Goal: Task Accomplishment & Management: Manage account settings

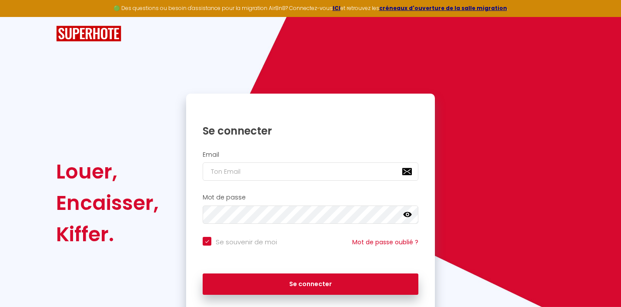
checkbox input "true"
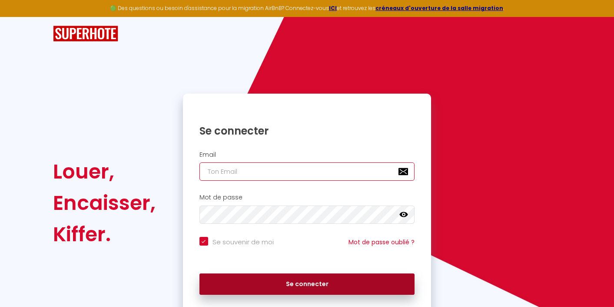
type input "[PERSON_NAME][EMAIL_ADDRESS][DOMAIN_NAME]"
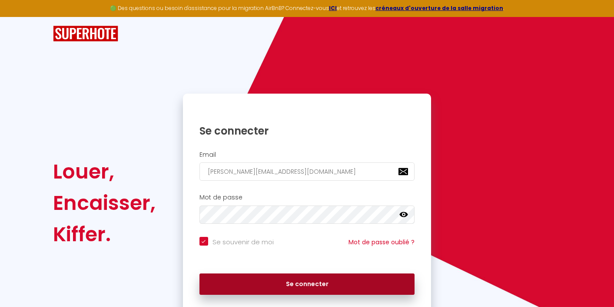
click at [294, 285] on button "Se connecter" at bounding box center [308, 284] width 216 height 22
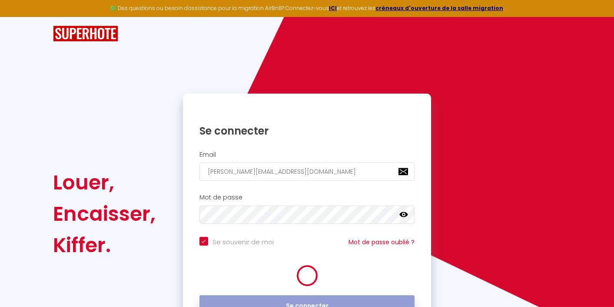
checkbox input "true"
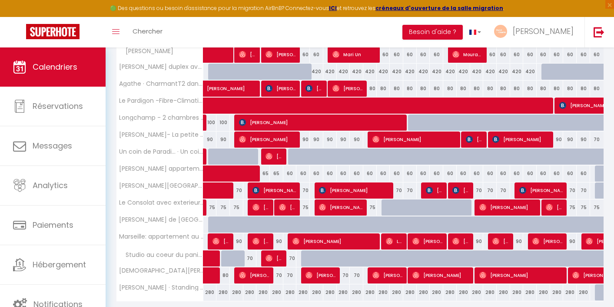
scroll to position [199, 0]
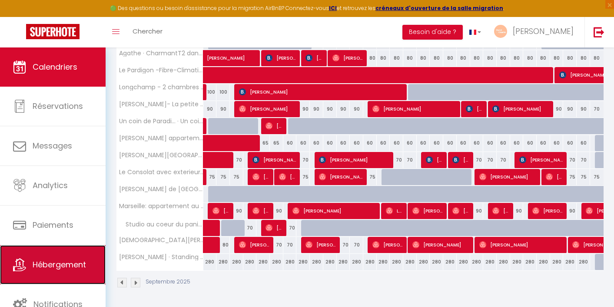
click at [74, 254] on link "Hébergement" at bounding box center [53, 264] width 106 height 39
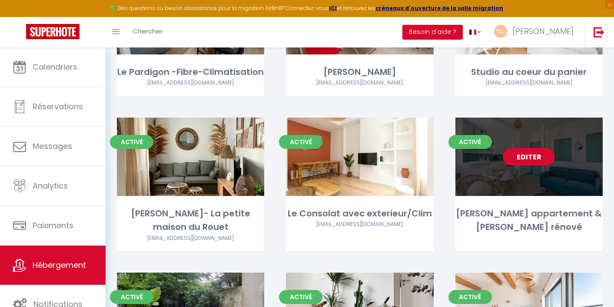
scroll to position [296, 0]
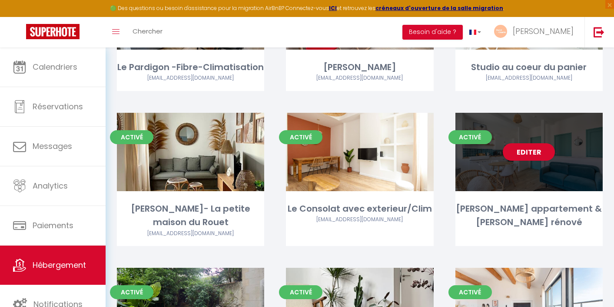
click at [544, 193] on div "Activé Editer Sainte [PERSON_NAME] appartement & [PERSON_NAME] rénové" at bounding box center [529, 180] width 147 height 134
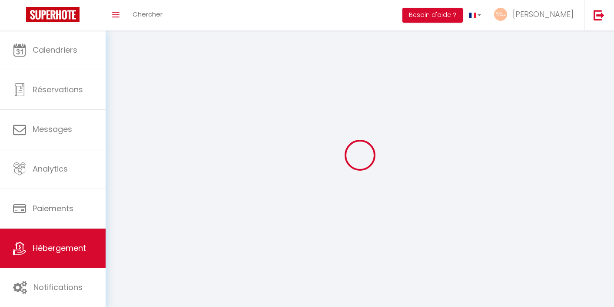
select select
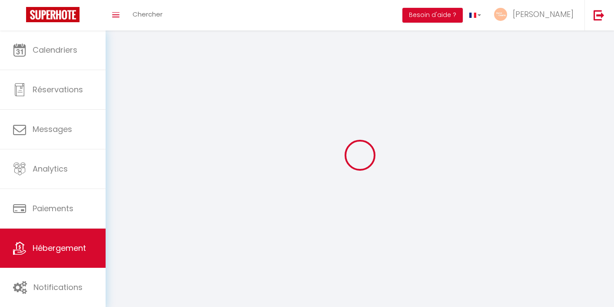
select select
checkbox input "false"
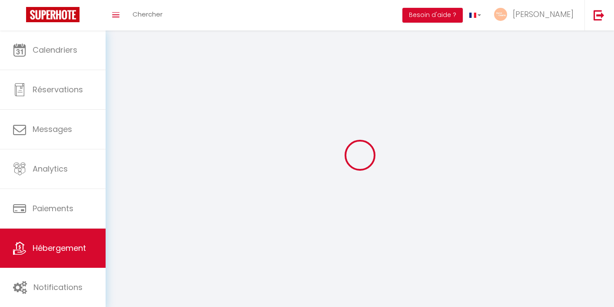
select select "28"
select select
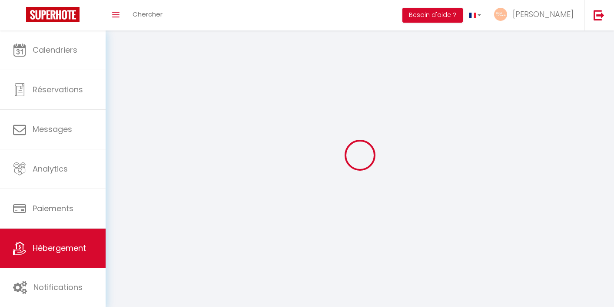
select select
checkbox input "false"
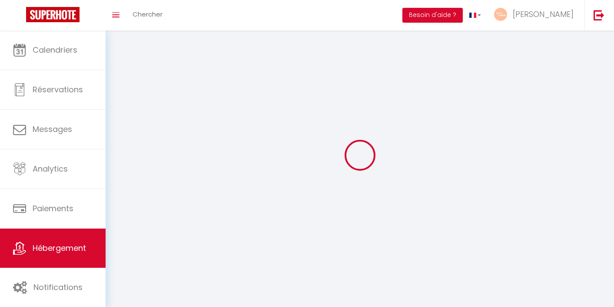
checkbox input "false"
select select
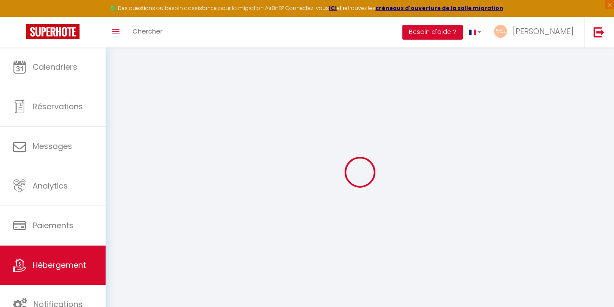
select select
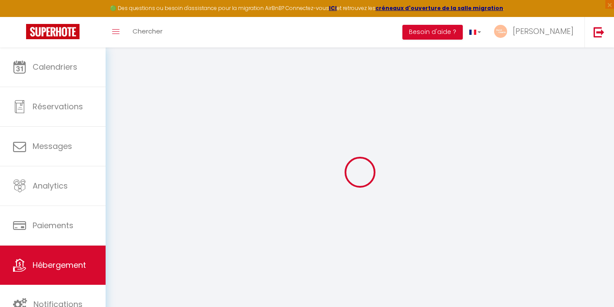
select select
checkbox input "false"
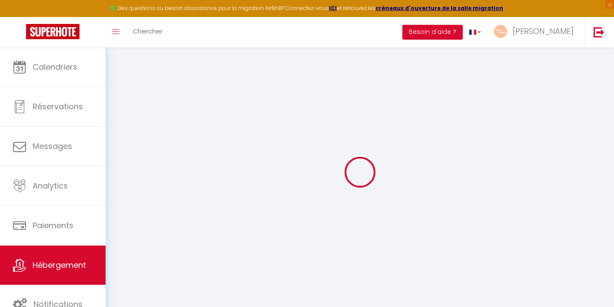
select select
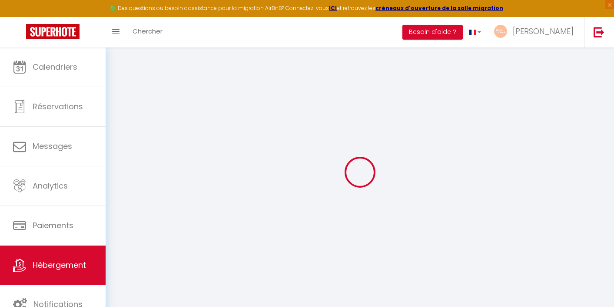
select select
checkbox input "false"
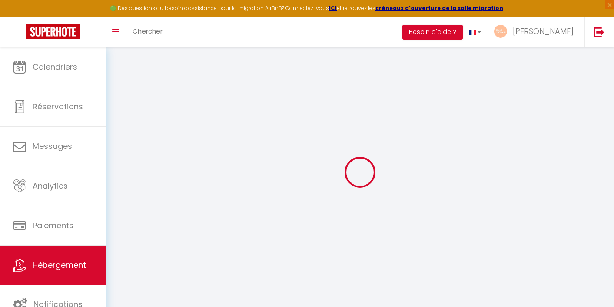
checkbox input "false"
select select
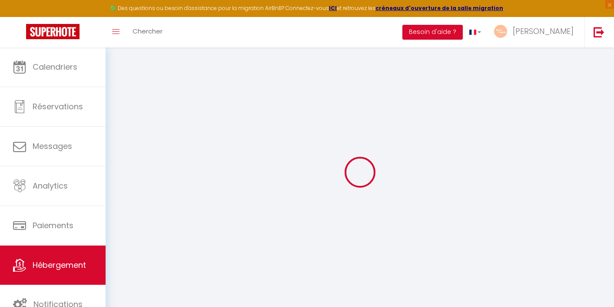
select select
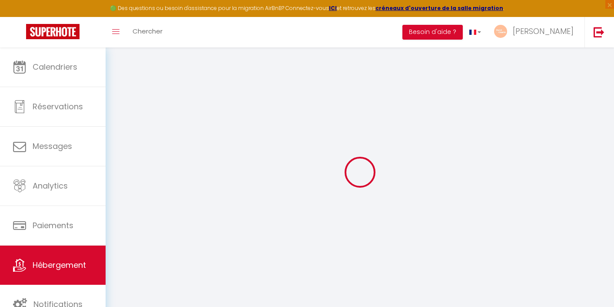
checkbox input "false"
select select
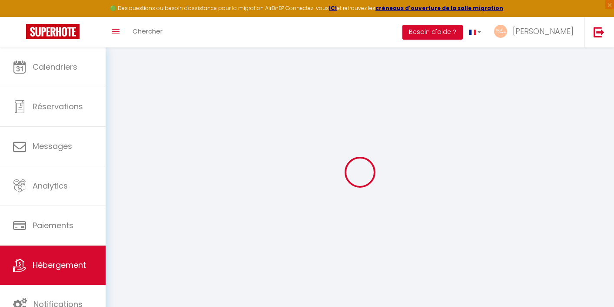
select select
type input "[PERSON_NAME] appartement & [PERSON_NAME] rénové"
type input "[PERSON_NAME] Lolita [PERSON_NAME]"
select select "2"
type input "65"
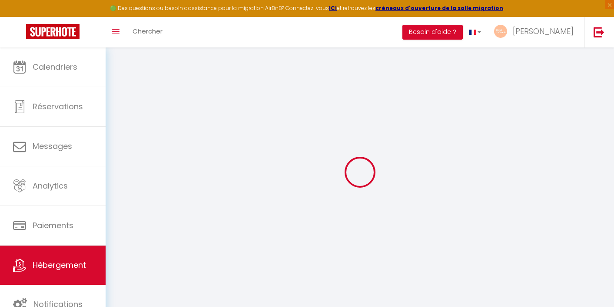
select select
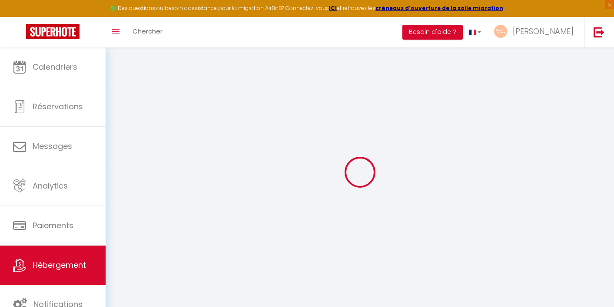
type input "[STREET_ADDRESS]"
type input "13004"
type input "[GEOGRAPHIC_DATA]"
type input "[PERSON_NAME][EMAIL_ADDRESS][DOMAIN_NAME]"
select select
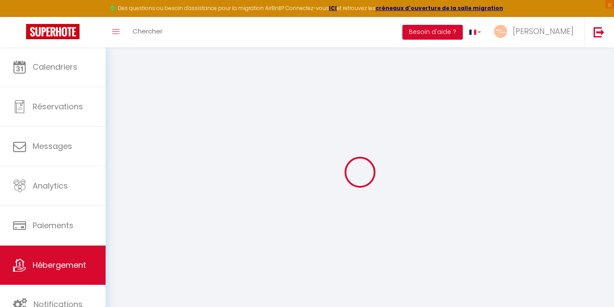
checkbox input "false"
type input "0"
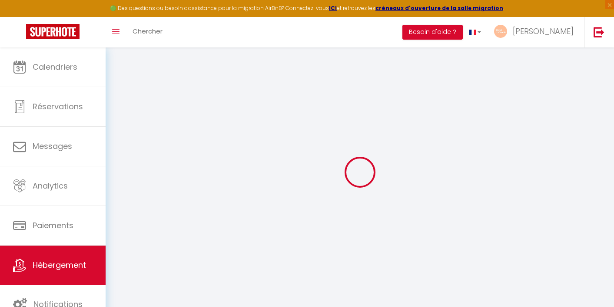
type input "0"
select select
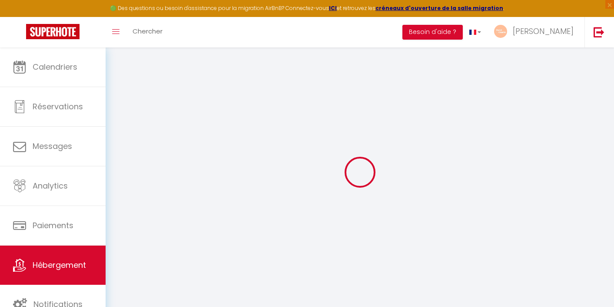
select select
checkbox input "false"
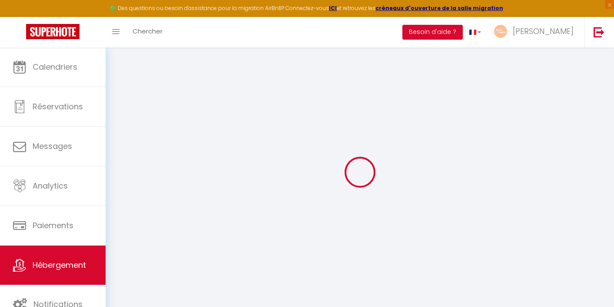
checkbox input "false"
select select
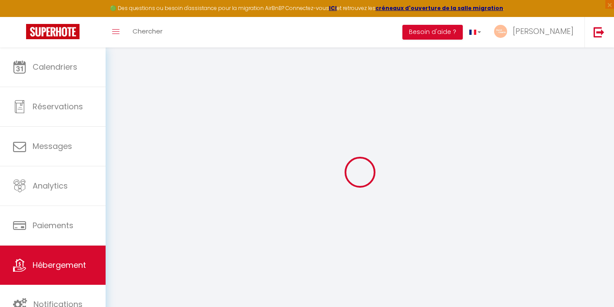
select select
checkbox input "false"
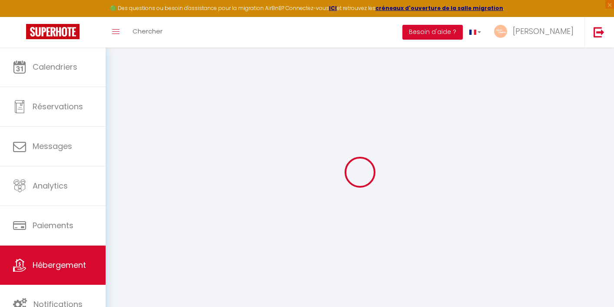
checkbox input "false"
select select "16:00"
select select
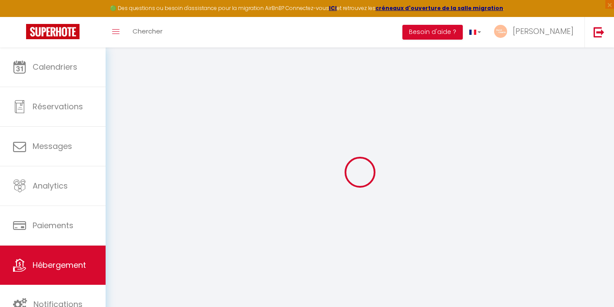
select select "11:00"
select select "30"
select select "120"
select select
checkbox input "false"
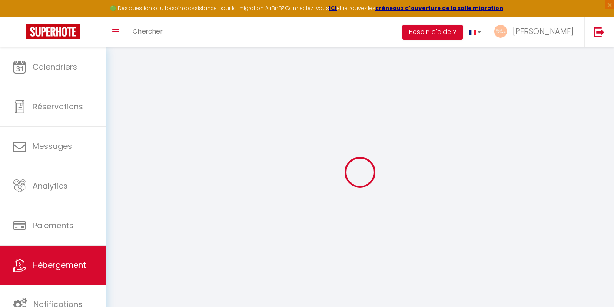
checkbox input "false"
select select
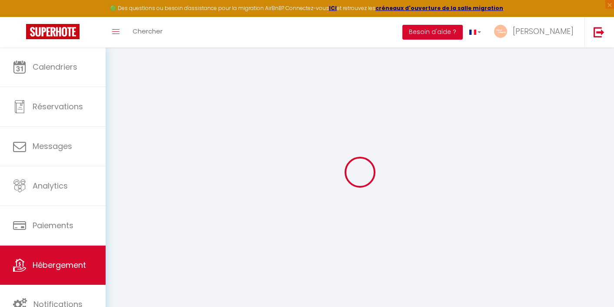
checkbox input "false"
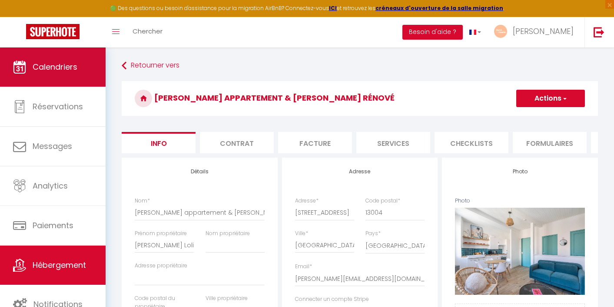
select select
checkbox input "false"
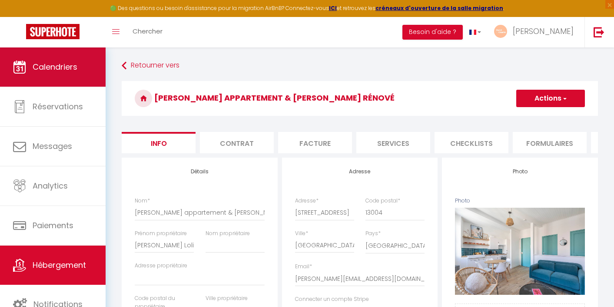
checkbox input "false"
select select
checkbox input "false"
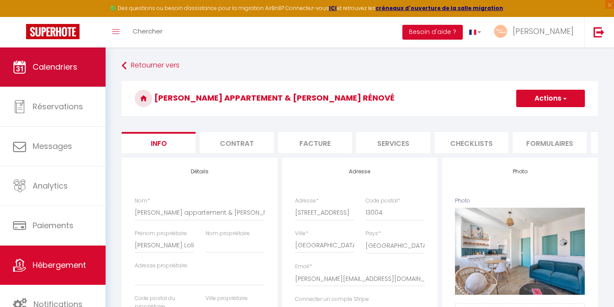
checkbox input "false"
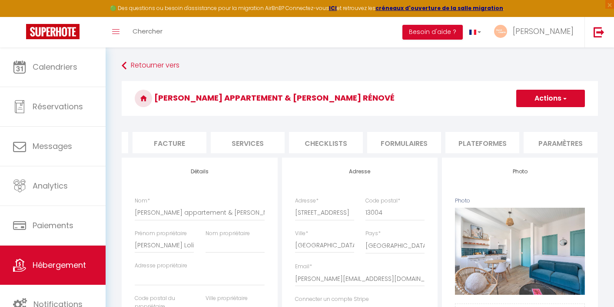
scroll to position [0, 149]
click at [493, 145] on li "Plateformes" at bounding box center [479, 142] width 74 height 21
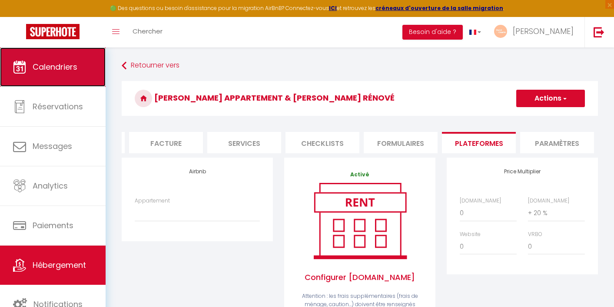
click at [72, 70] on span "Calendriers" at bounding box center [55, 66] width 45 height 11
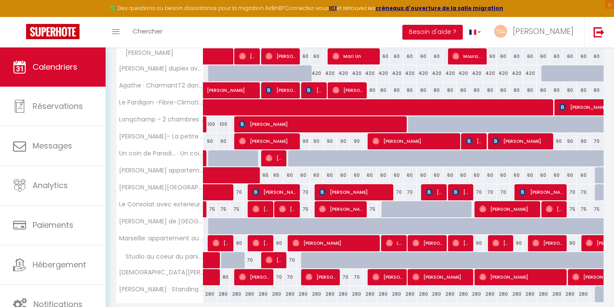
scroll to position [172, 0]
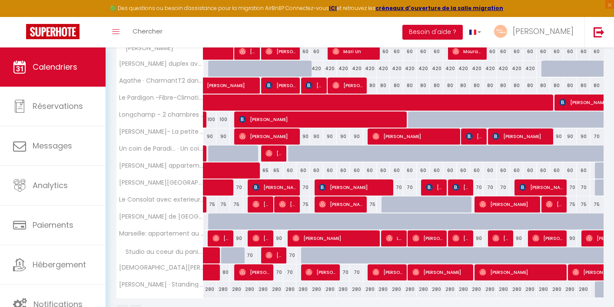
click at [552, 170] on div "60" at bounding box center [557, 170] width 13 height 16
type input "60"
type input "Sam 27 Septembre 2025"
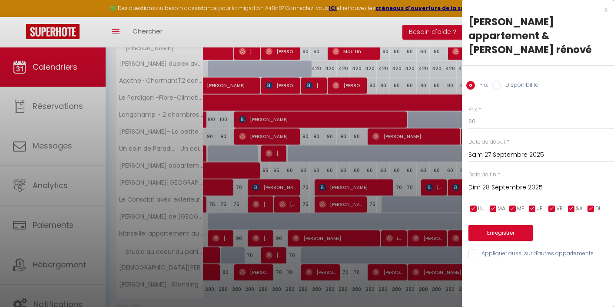
click at [561, 189] on input "Dim 28 Septembre 2025" at bounding box center [542, 187] width 146 height 11
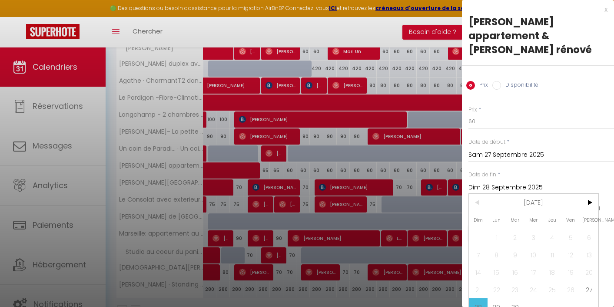
scroll to position [16, 0]
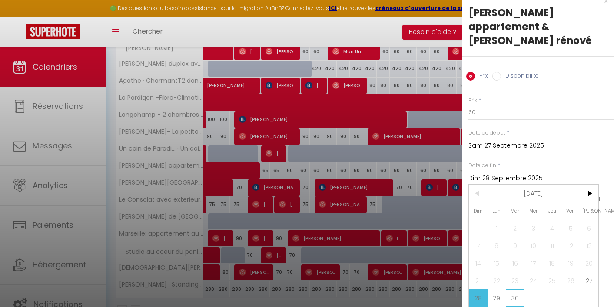
click at [517, 292] on span "30" at bounding box center [515, 297] width 19 height 17
type input "[DATE] Septembre 2025"
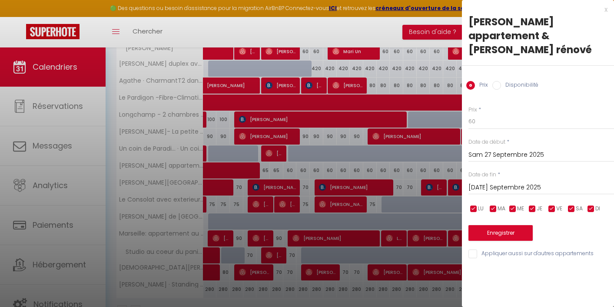
scroll to position [0, 0]
click at [513, 83] on label "Disponibilité" at bounding box center [519, 86] width 37 height 10
click at [501, 83] on input "Disponibilité" at bounding box center [497, 85] width 9 height 9
radio input "true"
radio input "false"
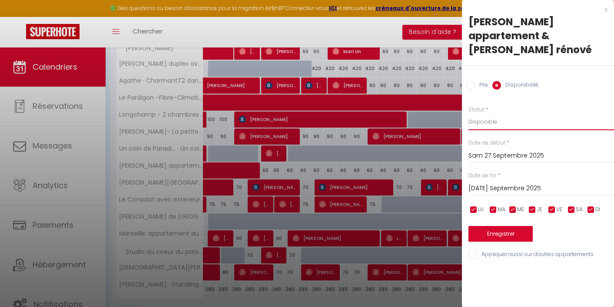
click at [514, 118] on select "Disponible Indisponible" at bounding box center [542, 122] width 146 height 17
select select "0"
click at [469, 114] on select "Disponible Indisponible" at bounding box center [542, 122] width 146 height 17
click at [517, 240] on button "Enregistrer" at bounding box center [501, 234] width 64 height 16
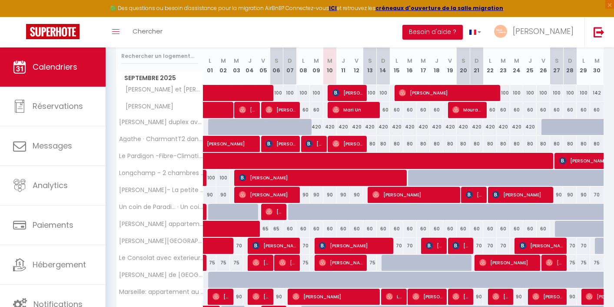
scroll to position [117, 0]
